Goal: Communication & Community: Answer question/provide support

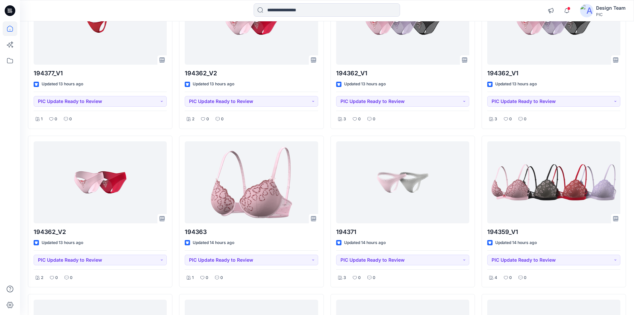
scroll to position [612, 0]
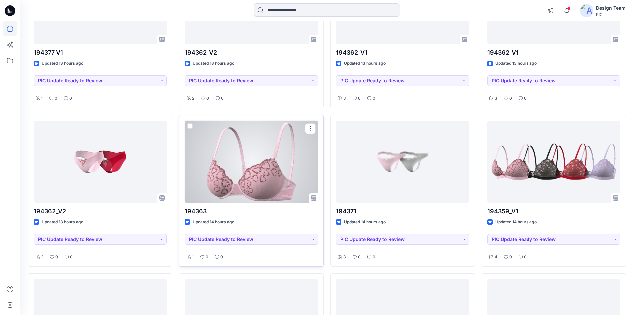
click at [266, 151] on div at bounding box center [251, 162] width 133 height 82
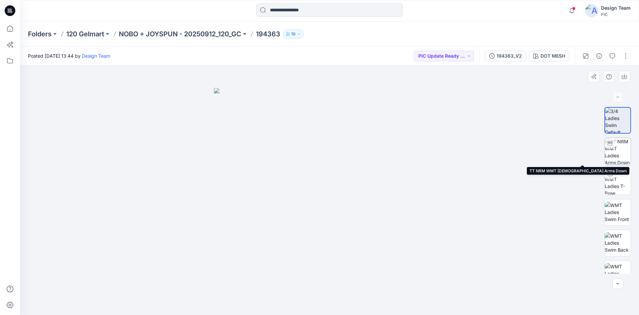
click at [610, 156] on img at bounding box center [618, 151] width 26 height 26
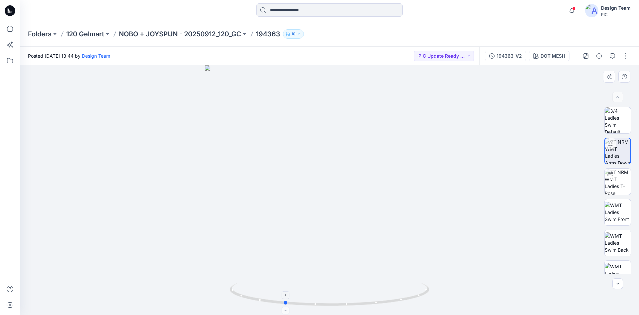
drag, startPoint x: 324, startPoint y: 307, endPoint x: 279, endPoint y: 304, distance: 45.3
click at [279, 304] on icon at bounding box center [330, 294] width 201 height 25
drag, startPoint x: 301, startPoint y: 306, endPoint x: 260, endPoint y: 300, distance: 41.2
click at [260, 300] on icon at bounding box center [330, 294] width 201 height 25
drag, startPoint x: 346, startPoint y: 307, endPoint x: 258, endPoint y: 299, distance: 87.9
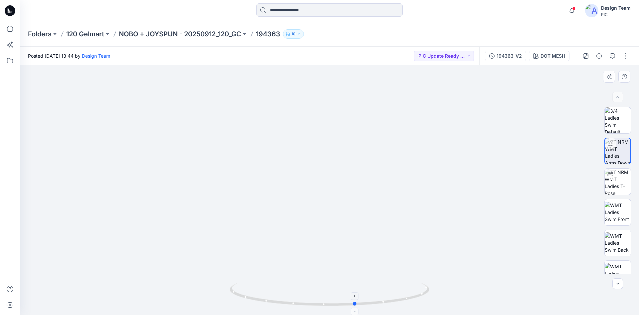
click at [258, 299] on icon at bounding box center [330, 294] width 201 height 25
click at [574, 9] on span at bounding box center [573, 9] width 3 height 4
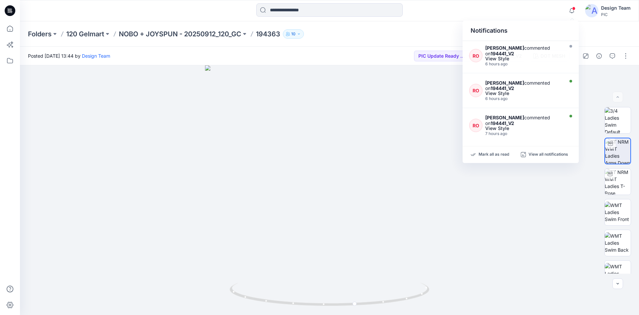
click at [441, 17] on div at bounding box center [330, 10] width 310 height 15
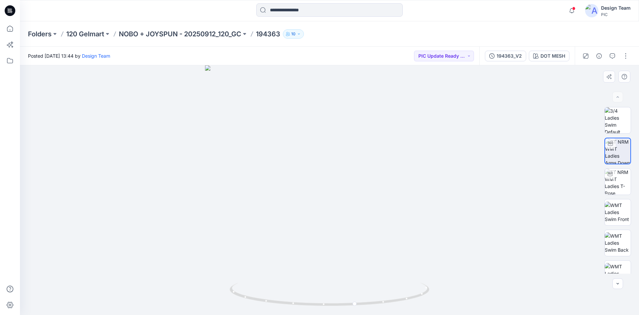
click at [109, 196] on div at bounding box center [329, 189] width 619 height 249
drag, startPoint x: 357, startPoint y: 305, endPoint x: 145, endPoint y: 300, distance: 212.1
click at [145, 300] on div at bounding box center [329, 189] width 619 height 249
drag, startPoint x: 369, startPoint y: 304, endPoint x: 274, endPoint y: 300, distance: 95.0
click at [274, 300] on icon at bounding box center [330, 294] width 201 height 25
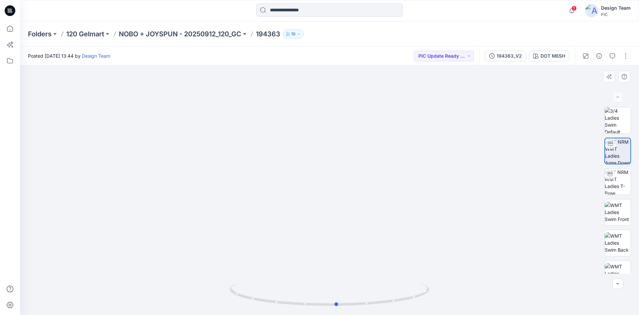
drag, startPoint x: 264, startPoint y: 297, endPoint x: 349, endPoint y: 274, distance: 88.0
click at [349, 274] on div at bounding box center [329, 189] width 619 height 249
drag, startPoint x: 365, startPoint y: 197, endPoint x: 367, endPoint y: 215, distance: 17.8
click at [367, 215] on img at bounding box center [329, 148] width 453 height 334
click at [91, 216] on div at bounding box center [329, 189] width 619 height 249
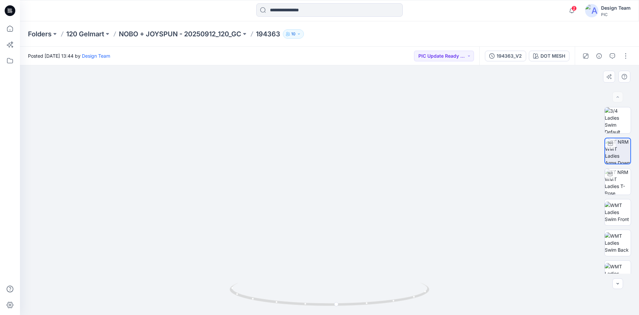
click at [106, 211] on img at bounding box center [329, 148] width 453 height 334
click at [497, 60] on button "194363_V2" at bounding box center [505, 56] width 41 height 11
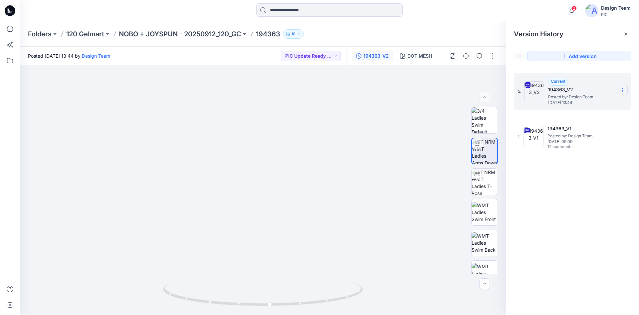
click at [621, 94] on section at bounding box center [622, 90] width 11 height 11
click at [608, 101] on span "Download Source BW File" at bounding box center [589, 103] width 56 height 8
click at [79, 252] on div at bounding box center [263, 189] width 486 height 249
click at [58, 262] on div at bounding box center [263, 189] width 486 height 249
click at [7, 12] on icon at bounding box center [10, 10] width 11 height 11
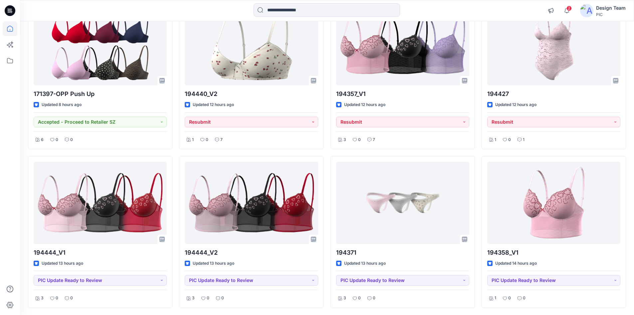
scroll to position [266, 0]
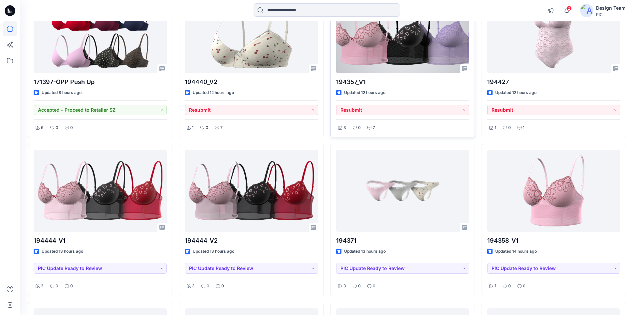
click at [375, 62] on div at bounding box center [402, 32] width 133 height 82
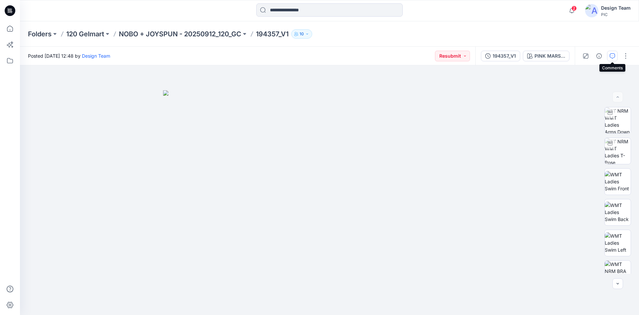
click at [612, 58] on icon "button" at bounding box center [612, 55] width 5 height 5
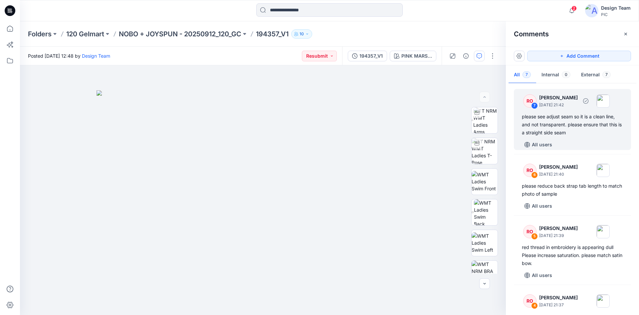
click at [576, 121] on div "please see adjust seam so it is a clean line, and not transparent. please ensur…" at bounding box center [572, 125] width 101 height 24
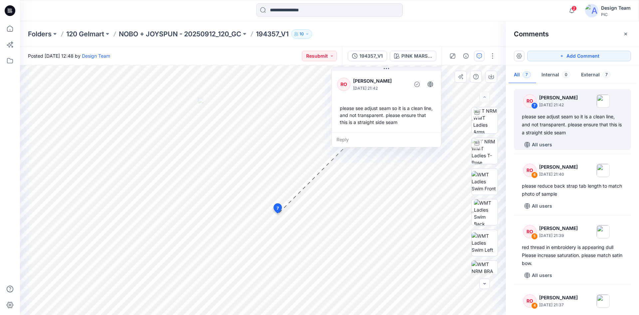
drag, startPoint x: 242, startPoint y: 162, endPoint x: 364, endPoint y: 104, distance: 134.6
click at [364, 104] on div "please see adjust seam so it is a clean line, and not transparent. please ensur…" at bounding box center [386, 115] width 99 height 26
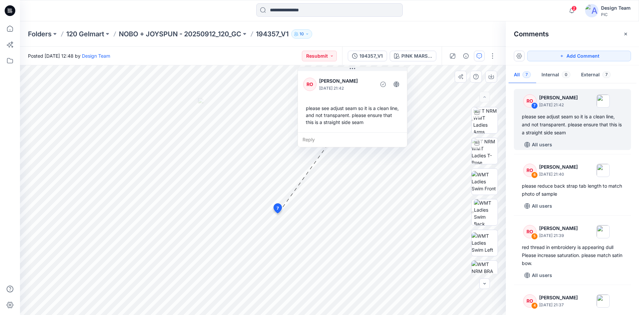
drag, startPoint x: 375, startPoint y: 101, endPoint x: 311, endPoint y: 94, distance: 64.9
click at [311, 94] on div "RO [PERSON_NAME] [DATE] 21:42 please see adjust seam so it is a clean line, and…" at bounding box center [352, 101] width 109 height 63
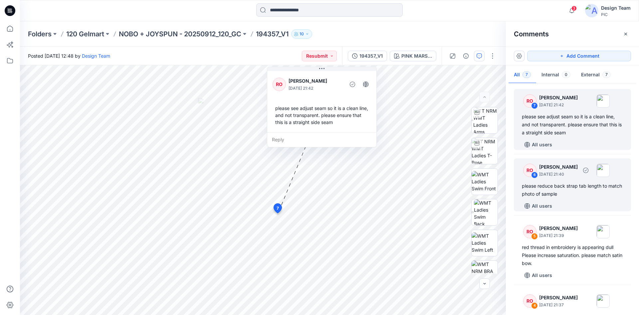
click at [570, 181] on div "RO 6 [PERSON_NAME] [DATE] 21:40 please reduce back strap tab length to match ph…" at bounding box center [572, 184] width 117 height 53
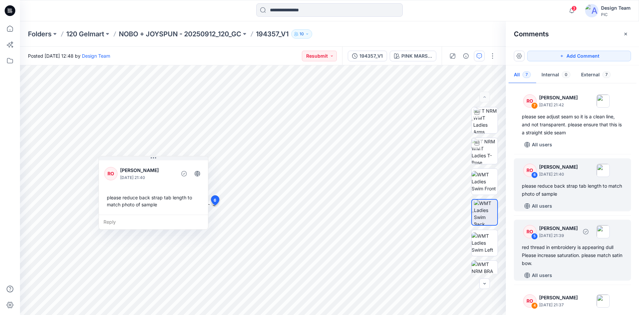
click at [564, 249] on div "red thread in embroidery is appearing dull Please increase saturation. please m…" at bounding box center [572, 255] width 101 height 24
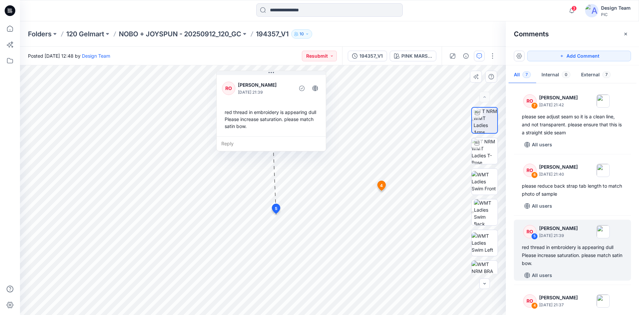
drag, startPoint x: 290, startPoint y: 192, endPoint x: 280, endPoint y: 137, distance: 56.6
click at [280, 137] on div "Reply" at bounding box center [271, 143] width 109 height 15
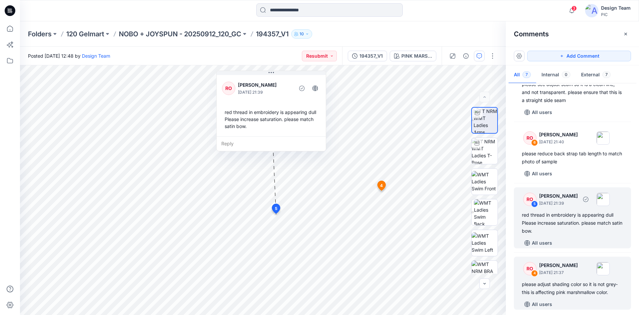
scroll to position [67, 0]
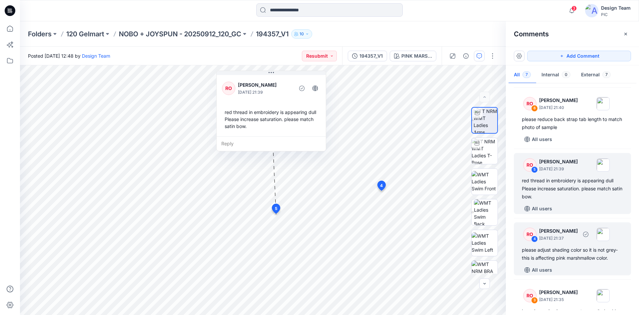
click at [575, 250] on div "please adjust shading color so it is not grey- this is affecting pink marshmall…" at bounding box center [572, 254] width 101 height 16
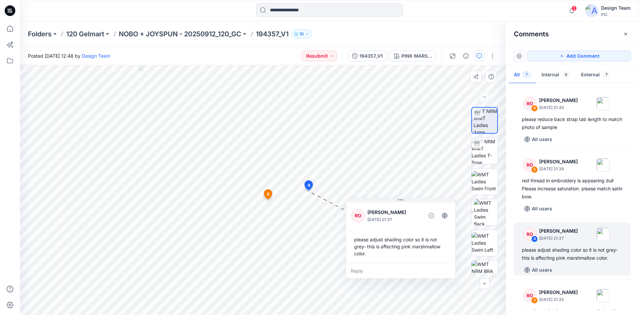
drag, startPoint x: 243, startPoint y: 209, endPoint x: 426, endPoint y: 236, distance: 184.7
click at [426, 236] on div "please adjust shading color so it is not grey- this is affecting pink marshmall…" at bounding box center [401, 246] width 99 height 26
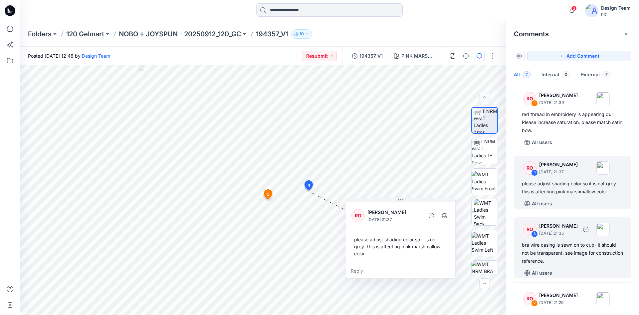
scroll to position [133, 0]
click at [577, 249] on div "bra wire casing is sewn on to cup- it should not be transparent. see image for …" at bounding box center [572, 252] width 101 height 24
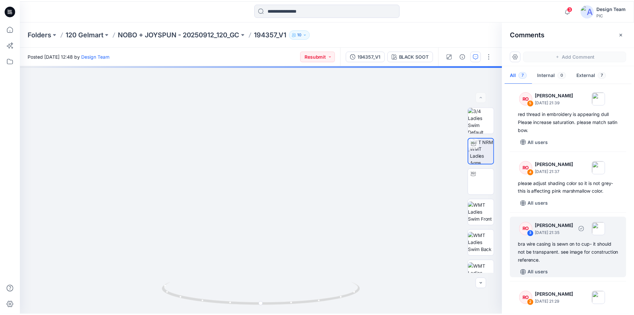
scroll to position [200, 0]
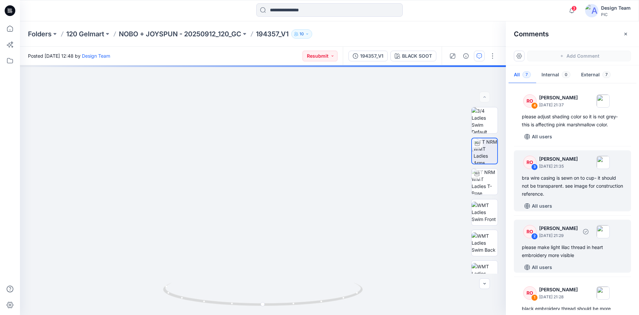
click at [573, 247] on div "please make light lilac thread in heart embroidery more visible" at bounding box center [572, 251] width 101 height 16
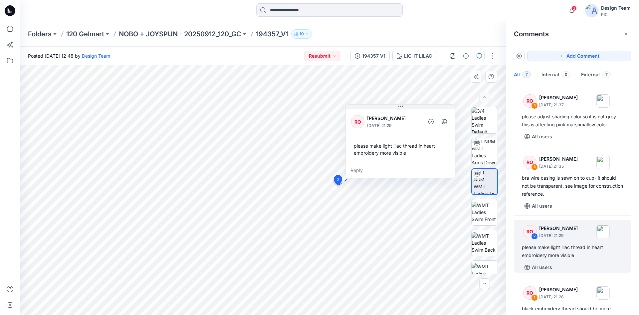
drag, startPoint x: 296, startPoint y: 217, endPoint x: 428, endPoint y: 155, distance: 145.2
click at [428, 155] on div "please make light lilac thread in heart embroidery more visible" at bounding box center [400, 149] width 99 height 19
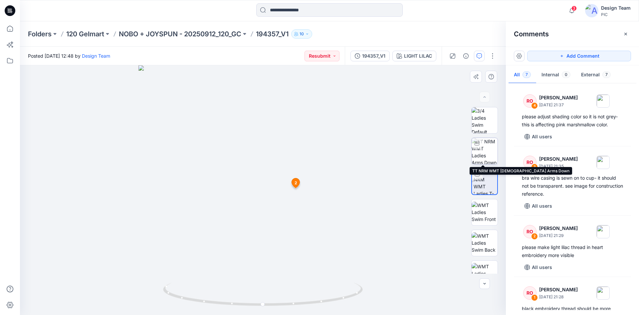
click at [485, 149] on img at bounding box center [485, 151] width 26 height 26
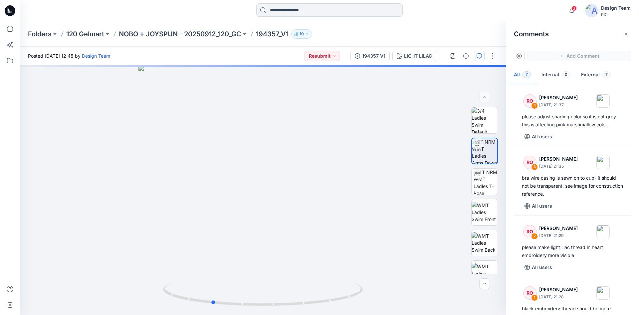
drag, startPoint x: 294, startPoint y: 304, endPoint x: 242, endPoint y: 303, distance: 51.3
click at [242, 303] on icon at bounding box center [263, 294] width 201 height 25
drag, startPoint x: 184, startPoint y: 301, endPoint x: 207, endPoint y: 303, distance: 23.4
click at [207, 303] on icon at bounding box center [263, 294] width 201 height 25
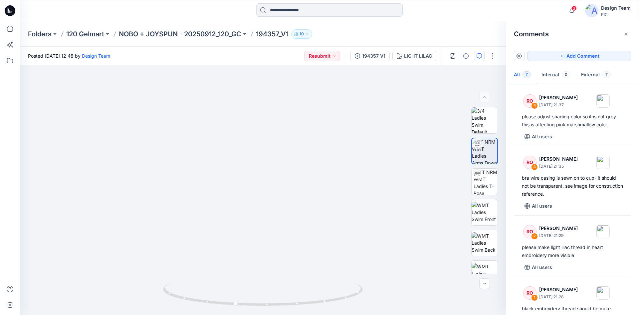
click at [10, 13] on icon at bounding box center [10, 10] width 11 height 11
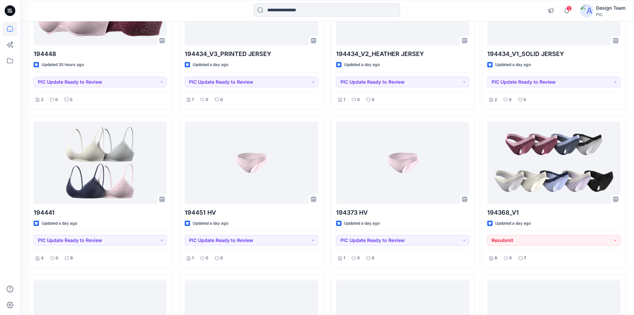
scroll to position [1563, 0]
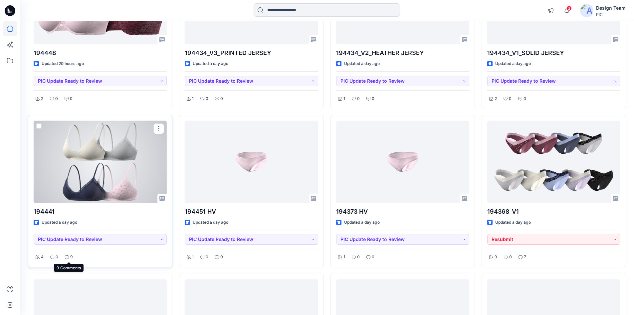
click at [66, 258] on icon at bounding box center [67, 257] width 4 height 4
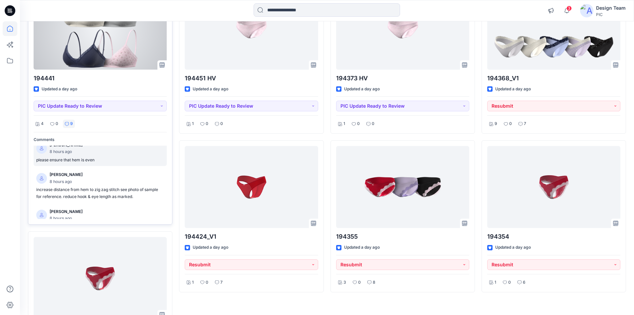
scroll to position [213, 0]
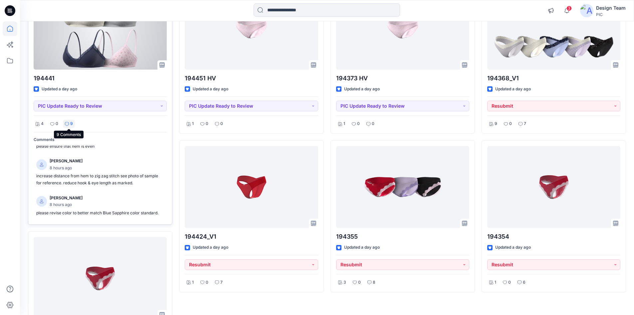
click at [69, 123] on icon at bounding box center [67, 124] width 4 height 4
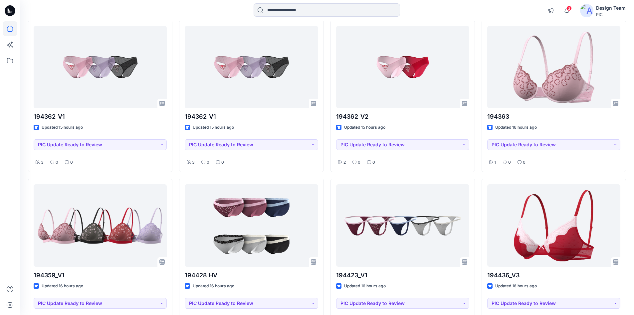
scroll to position [692, 0]
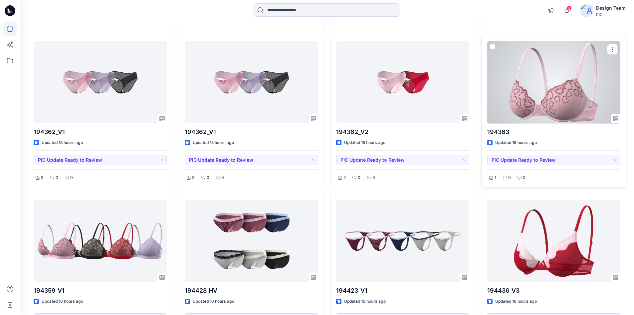
click at [575, 91] on div at bounding box center [553, 82] width 133 height 82
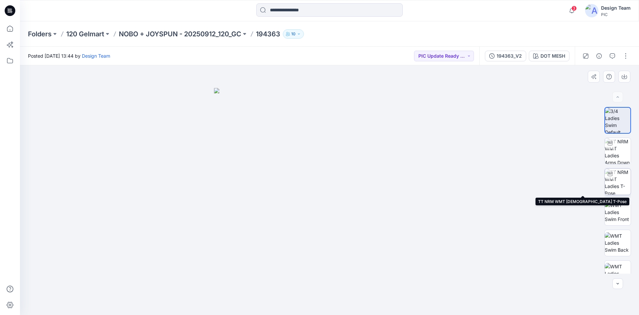
click at [616, 178] on img at bounding box center [618, 181] width 26 height 26
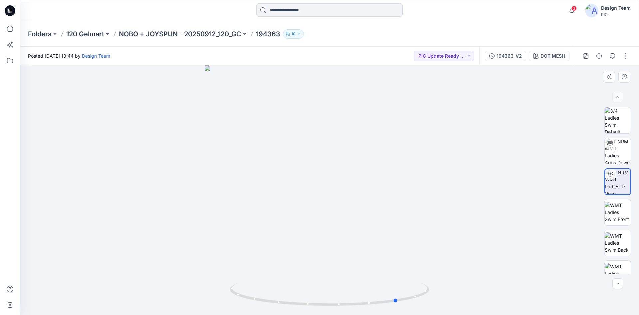
drag, startPoint x: 332, startPoint y: 304, endPoint x: 362, endPoint y: 277, distance: 41.0
click at [401, 296] on icon at bounding box center [330, 294] width 201 height 25
drag, startPoint x: 376, startPoint y: 307, endPoint x: 541, endPoint y: 267, distance: 169.6
click at [543, 272] on div at bounding box center [329, 189] width 619 height 249
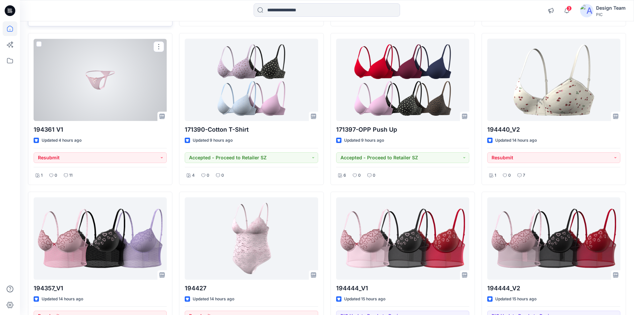
scroll to position [266, 0]
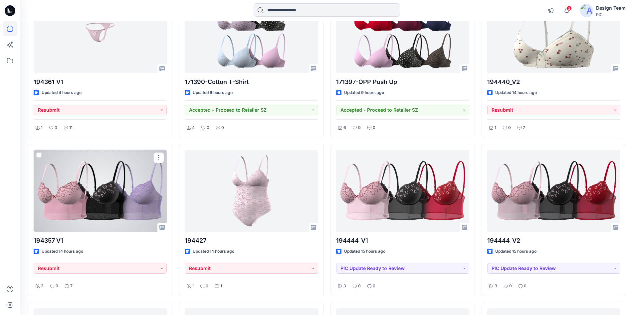
click at [87, 201] on div at bounding box center [100, 190] width 133 height 82
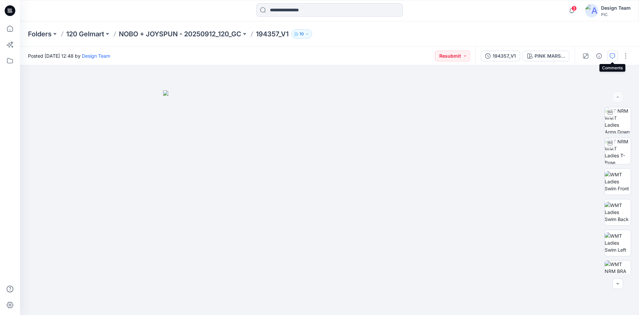
click at [608, 56] on button "button" at bounding box center [612, 56] width 11 height 11
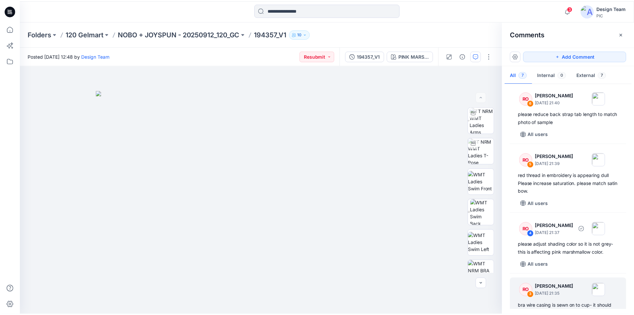
scroll to position [61, 0]
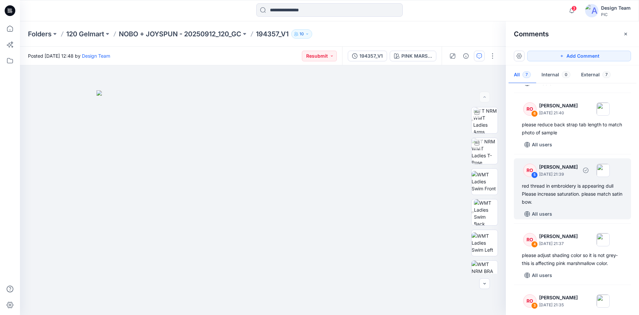
click at [569, 199] on div "red thread in embroidery is appearing dull Please increase saturation. please m…" at bounding box center [572, 194] width 101 height 24
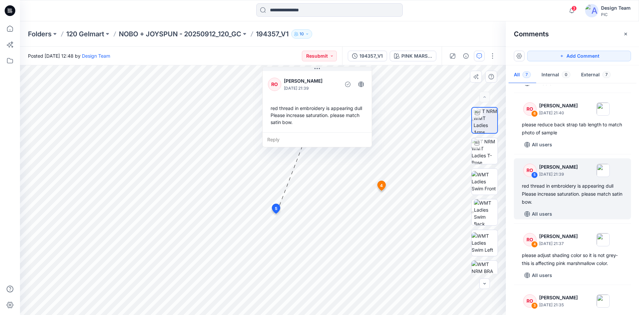
drag, startPoint x: 267, startPoint y: 157, endPoint x: 303, endPoint y: 91, distance: 74.9
click at [303, 91] on div "RO [PERSON_NAME] [DATE] 21:39 red thread in embroidery is appearing dull Please…" at bounding box center [317, 101] width 109 height 63
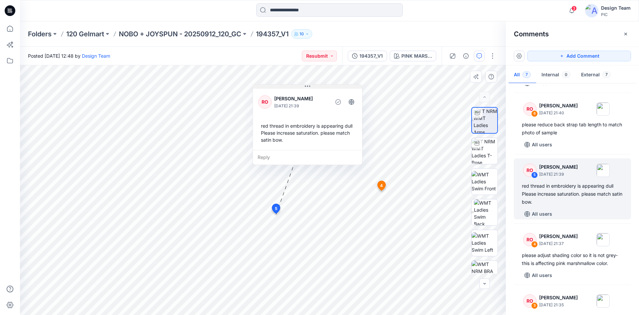
drag, startPoint x: 318, startPoint y: 69, endPoint x: 308, endPoint y: 86, distance: 20.1
click at [308, 86] on icon at bounding box center [307, 86] width 5 height 1
click at [320, 12] on input at bounding box center [329, 9] width 146 height 13
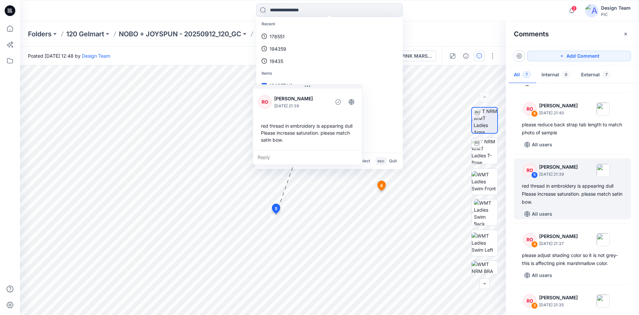
click at [411, 15] on div "Recent 178551 194359 19435 Items 194357_V1 194368_V1 NOBO + JOYSPUN - 20250912_…" at bounding box center [330, 10] width 310 height 15
click at [322, 7] on input at bounding box center [329, 9] width 146 height 13
type input "*****"
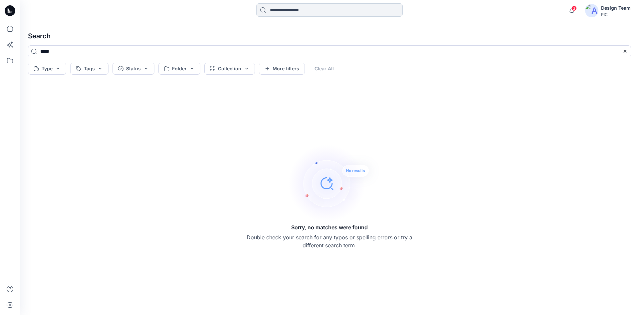
click at [269, 8] on input at bounding box center [329, 9] width 146 height 13
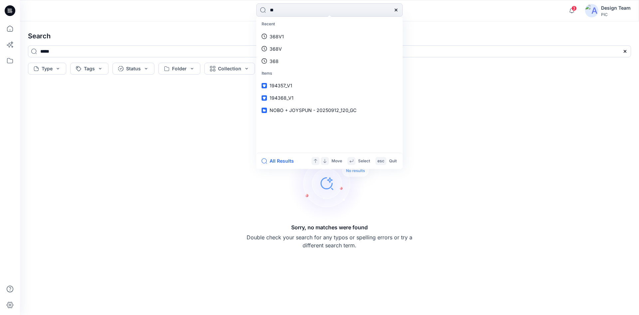
type input "***"
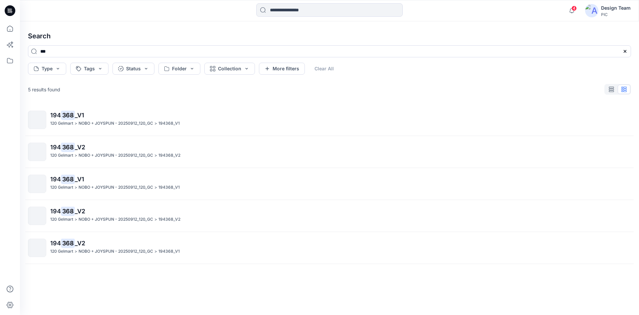
click at [106, 117] on p "194 368 _V1" at bounding box center [340, 115] width 581 height 9
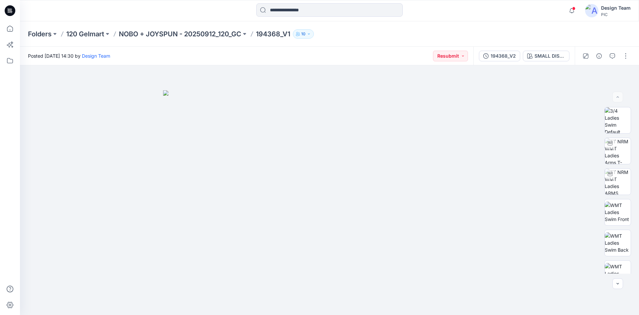
click at [9, 14] on icon at bounding box center [10, 10] width 11 height 11
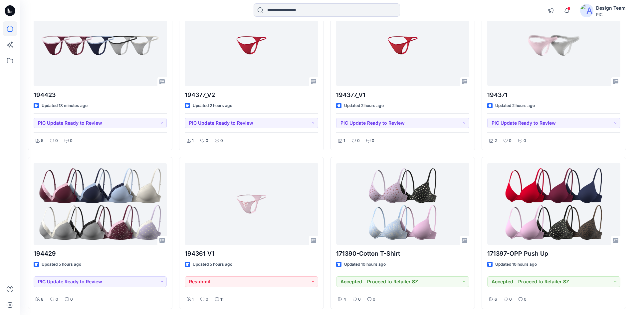
scroll to position [100, 0]
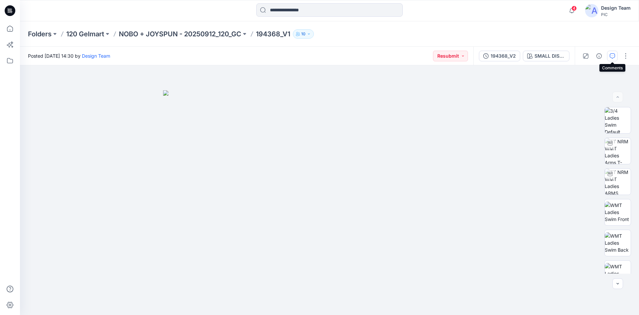
click at [613, 56] on icon "button" at bounding box center [612, 55] width 5 height 5
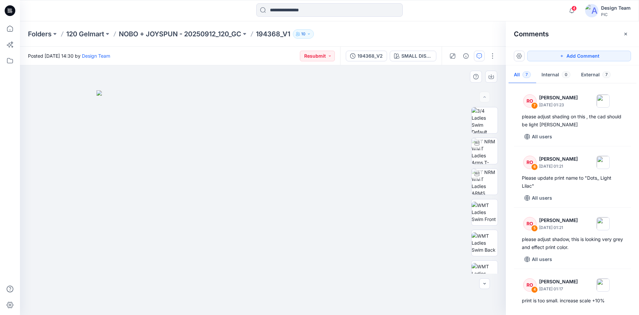
click at [426, 231] on img at bounding box center [263, 202] width 333 height 225
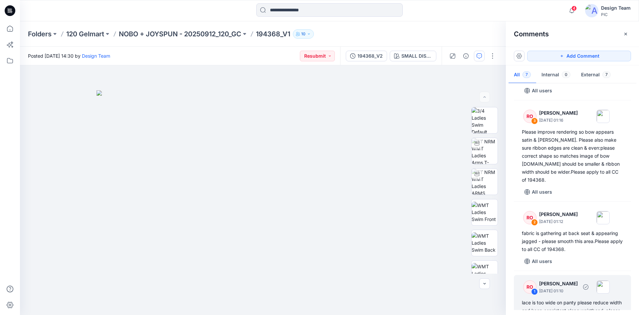
scroll to position [268, 0]
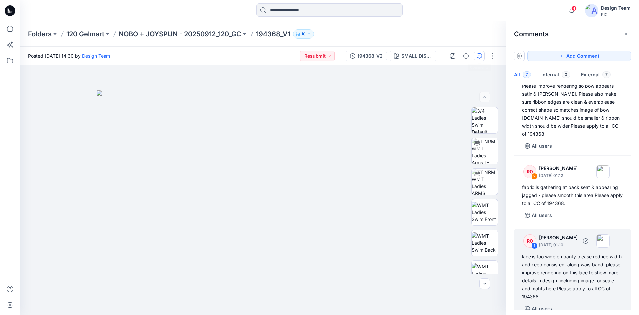
click at [589, 286] on div "lace is too wide on panty please reduce width and keep consistent along waistba…" at bounding box center [572, 276] width 101 height 48
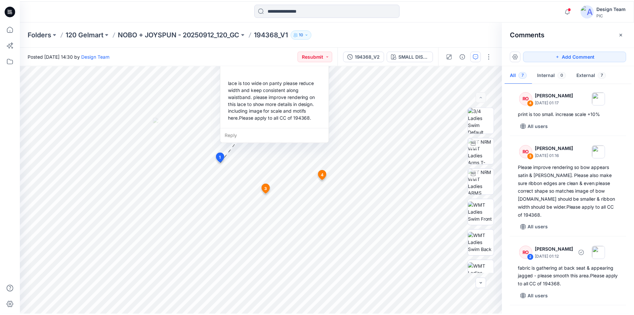
scroll to position [168, 0]
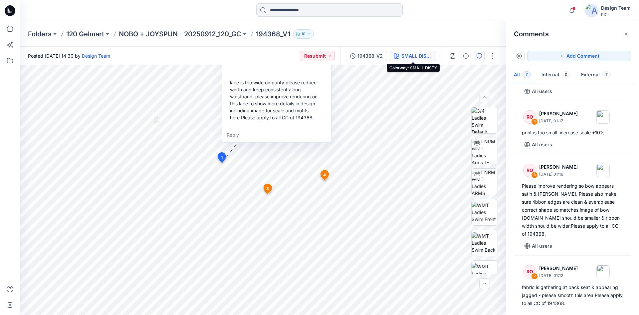
click at [419, 56] on div "SMALL DISTY" at bounding box center [417, 55] width 31 height 7
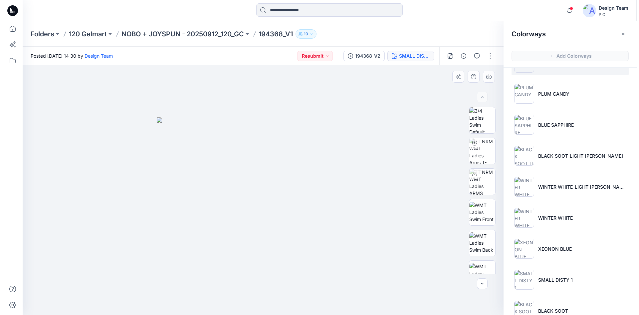
scroll to position [0, 0]
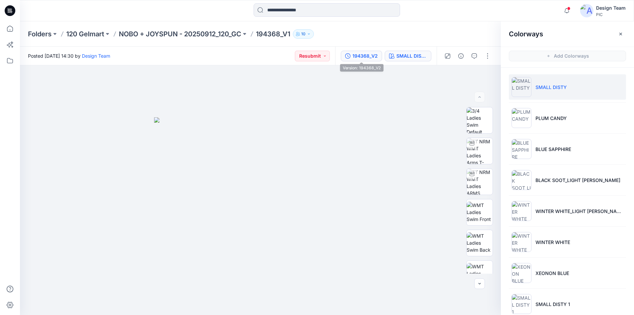
click at [356, 59] on div "194368_V2" at bounding box center [365, 55] width 25 height 7
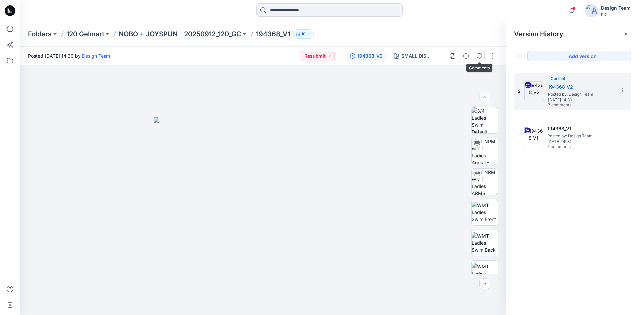
click at [480, 57] on icon "button" at bounding box center [479, 55] width 5 height 5
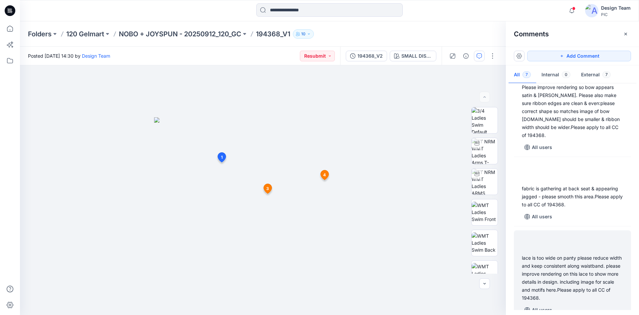
scroll to position [268, 0]
click at [581, 254] on div "lace is too wide on panty please reduce width and keep consistent along waistba…" at bounding box center [572, 276] width 101 height 48
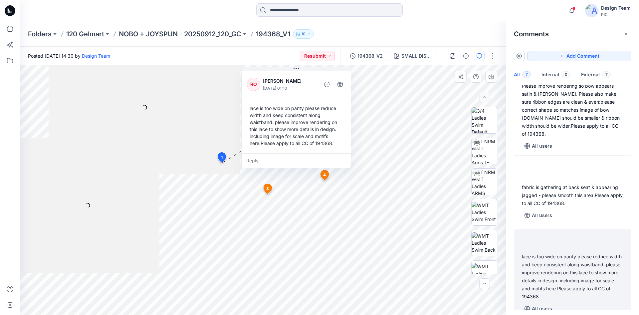
drag, startPoint x: 273, startPoint y: 115, endPoint x: 293, endPoint y: 128, distance: 23.5
click at [293, 128] on div "lace is too wide on panty please reduce width and keep consistent along waistba…" at bounding box center [296, 125] width 99 height 47
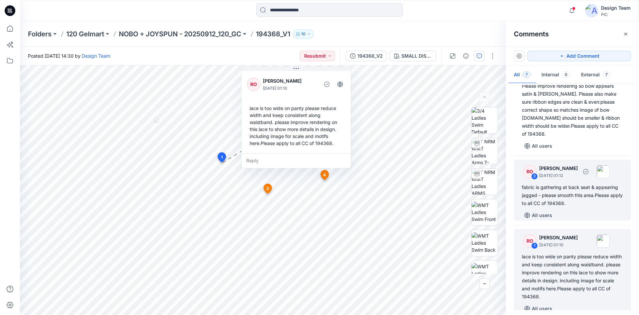
click at [564, 198] on div "fabric is gathering at back seat & appearing jagged - please smooth this area.P…" at bounding box center [572, 195] width 101 height 24
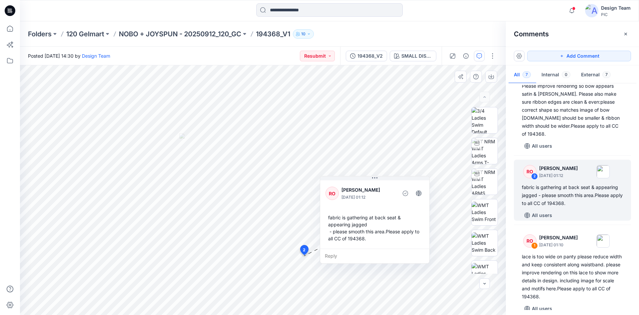
drag, startPoint x: 339, startPoint y: 276, endPoint x: 365, endPoint y: 193, distance: 86.2
click at [365, 193] on p "[PERSON_NAME]" at bounding box center [369, 190] width 54 height 8
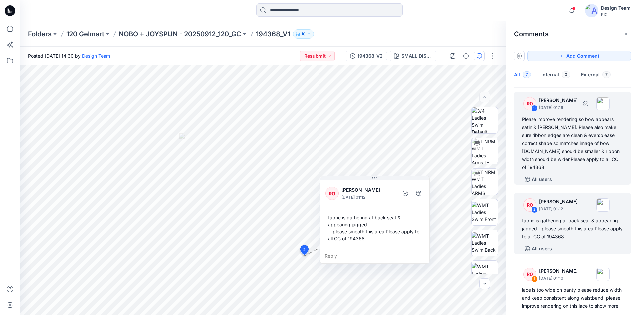
click at [554, 156] on div "Please improve rendering so bow appears satin & shiny. Please also make sure ri…" at bounding box center [572, 143] width 101 height 56
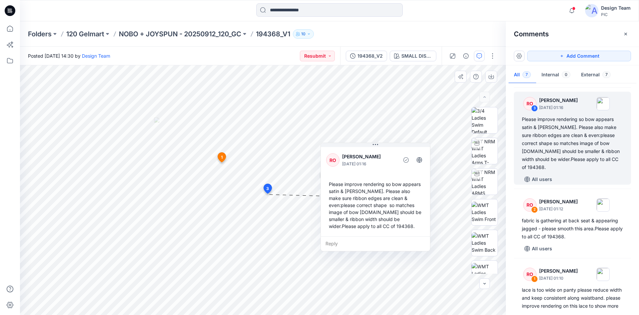
drag, startPoint x: 321, startPoint y: 204, endPoint x: 326, endPoint y: 178, distance: 26.1
click at [326, 178] on div "RO Raquel Ortiz October 03, 2025 01:16 Please improve rendering so bow appears …" at bounding box center [375, 190] width 109 height 91
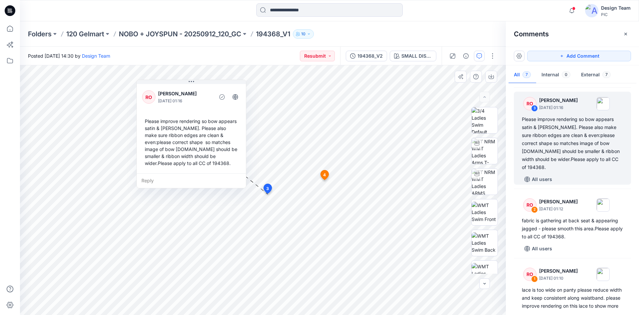
drag, startPoint x: 379, startPoint y: 187, endPoint x: 195, endPoint y: 124, distance: 194.6
click at [195, 124] on div "Please improve rendering so bow appears satin & shiny. Please also make sure ri…" at bounding box center [191, 142] width 99 height 54
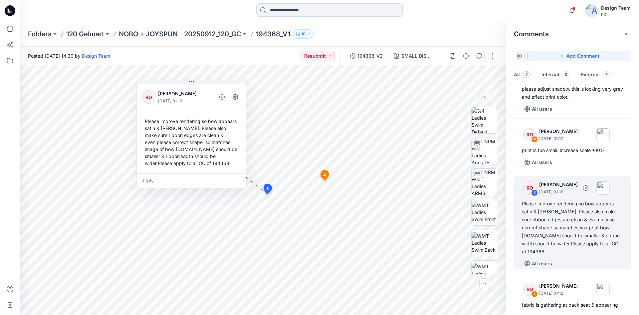
scroll to position [135, 0]
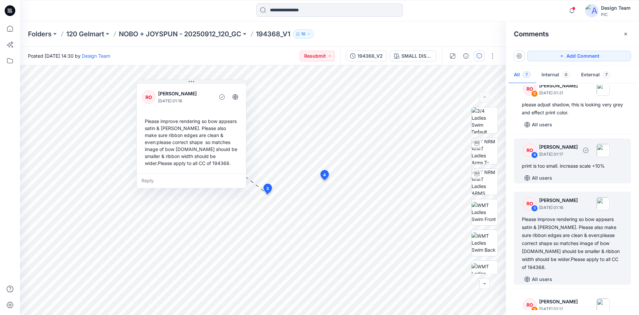
click at [574, 164] on div "print is too small. increase scale +10%" at bounding box center [572, 166] width 101 height 8
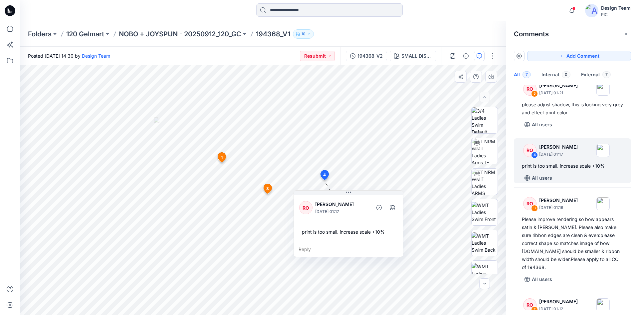
drag, startPoint x: 329, startPoint y: 203, endPoint x: 317, endPoint y: 215, distance: 17.2
click at [317, 215] on div "RO Raquel Ortiz October 03, 2025 01:17" at bounding box center [348, 207] width 99 height 18
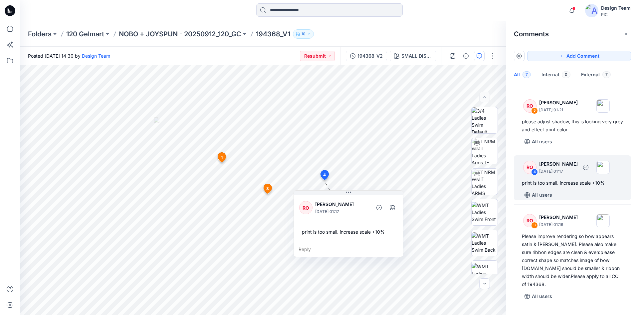
scroll to position [101, 0]
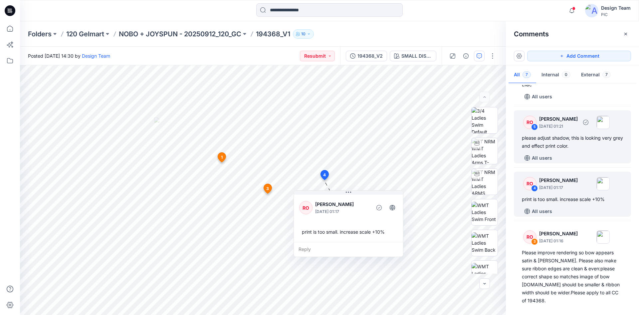
click at [570, 138] on div "please adjust shadow, this is looking very grey and effect print color." at bounding box center [572, 142] width 101 height 16
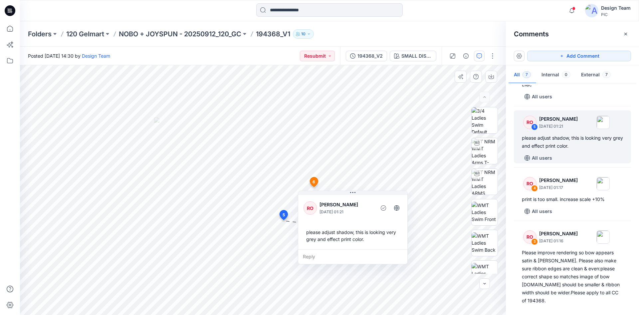
drag, startPoint x: 278, startPoint y: 240, endPoint x: 325, endPoint y: 214, distance: 54.0
click at [325, 214] on p "October 03, 2025 01:21" at bounding box center [347, 211] width 54 height 7
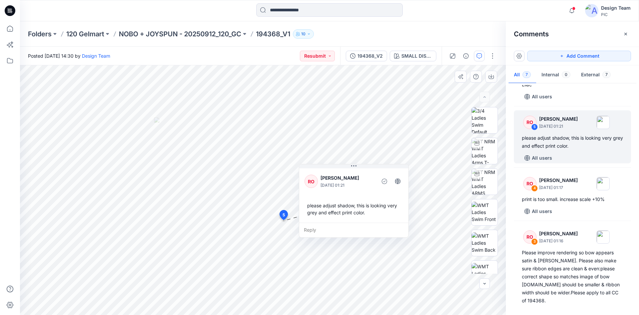
drag, startPoint x: 344, startPoint y: 237, endPoint x: 346, endPoint y: 210, distance: 26.3
click at [346, 210] on div "please adjust shadow, this is looking very grey and effect print color." at bounding box center [354, 208] width 99 height 19
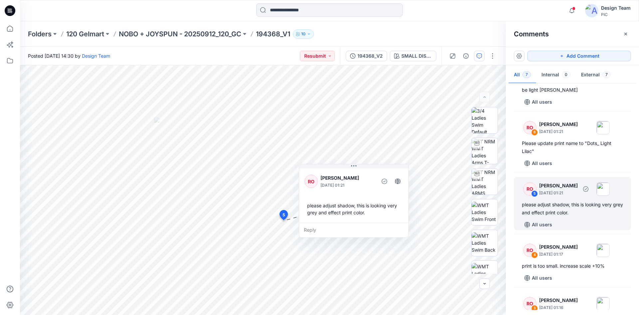
scroll to position [1, 0]
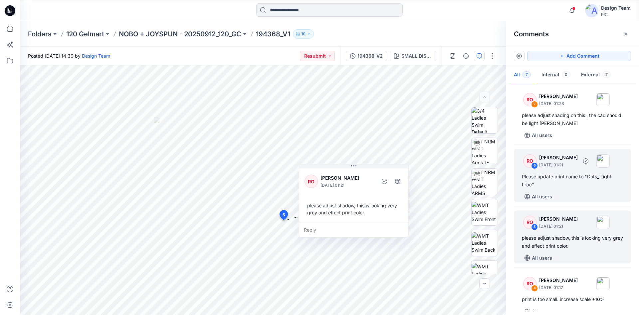
click at [568, 185] on div "Please update print name to "Dots_ Light Lilac"" at bounding box center [572, 180] width 101 height 16
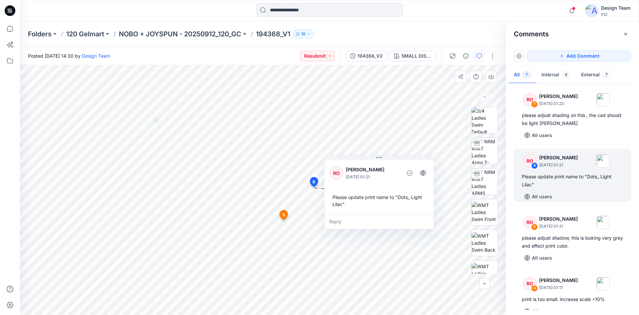
drag, startPoint x: 336, startPoint y: 222, endPoint x: 356, endPoint y: 188, distance: 40.3
click at [356, 188] on div "RO Raquel Ortiz October 03, 2025 01:21 Please update print name to "Dots_ Light…" at bounding box center [379, 186] width 109 height 56
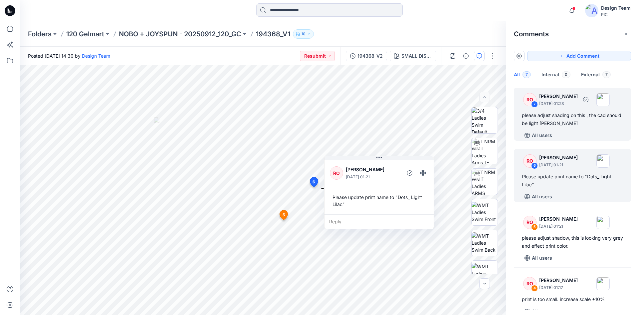
click at [577, 139] on div "All users" at bounding box center [576, 135] width 109 height 11
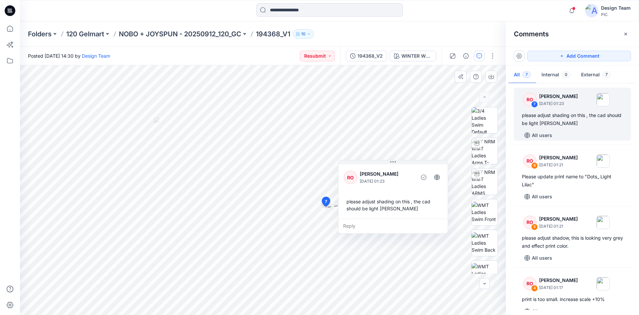
drag, startPoint x: 330, startPoint y: 242, endPoint x: 353, endPoint y: 192, distance: 54.8
click at [353, 192] on div "RO Raquel Ortiz October 03, 2025 01:23 please adjust shading on this , the cad …" at bounding box center [393, 191] width 109 height 56
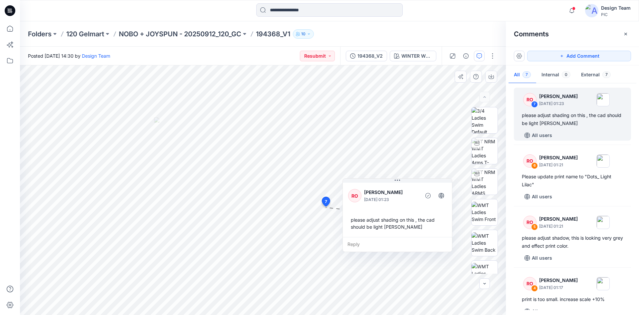
drag, startPoint x: 413, startPoint y: 214, endPoint x: 418, endPoint y: 232, distance: 18.8
click at [418, 232] on div "please adjust shading on this , the cad should be light heather grey" at bounding box center [397, 222] width 99 height 19
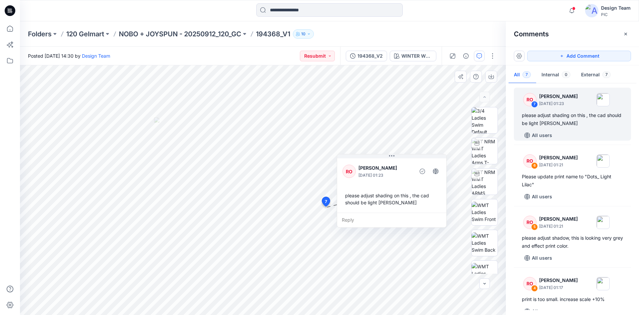
drag, startPoint x: 418, startPoint y: 227, endPoint x: 414, endPoint y: 197, distance: 29.6
click at [414, 198] on div "please adjust shading on this , the cad should be light heather grey" at bounding box center [392, 198] width 99 height 19
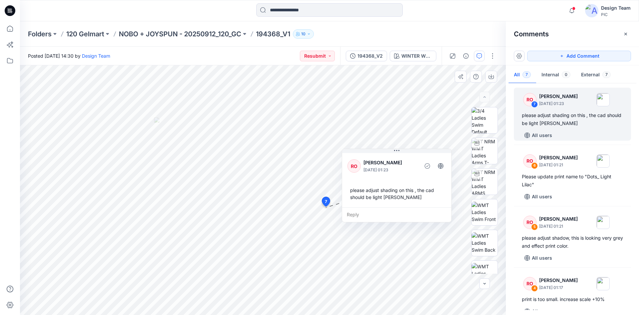
drag, startPoint x: 401, startPoint y: 198, endPoint x: 407, endPoint y: 194, distance: 7.6
click at [407, 194] on div "please adjust shading on this , the cad should be light heather grey" at bounding box center [397, 193] width 99 height 19
